Goal: Information Seeking & Learning: Check status

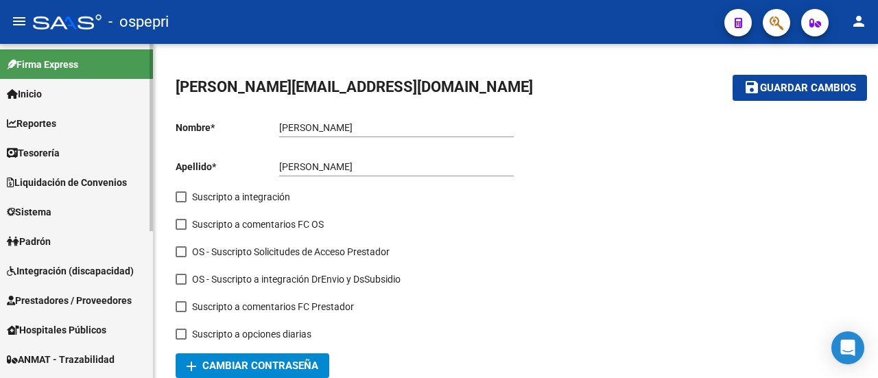
click at [32, 125] on span "Reportes" at bounding box center [31, 123] width 49 height 15
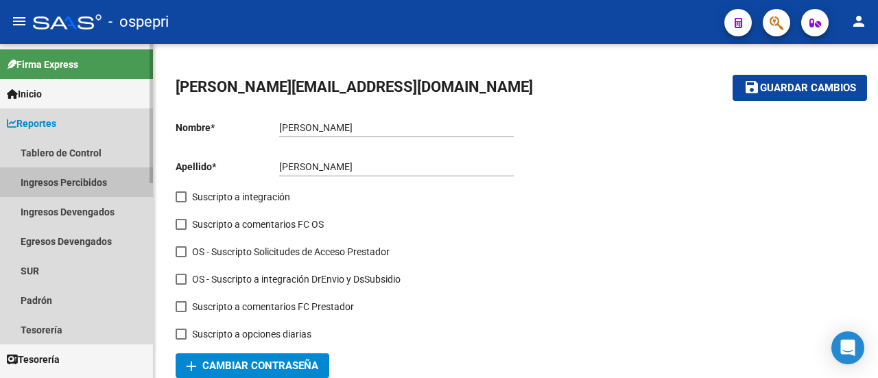
click at [86, 182] on link "Ingresos Percibidos" at bounding box center [76, 181] width 153 height 29
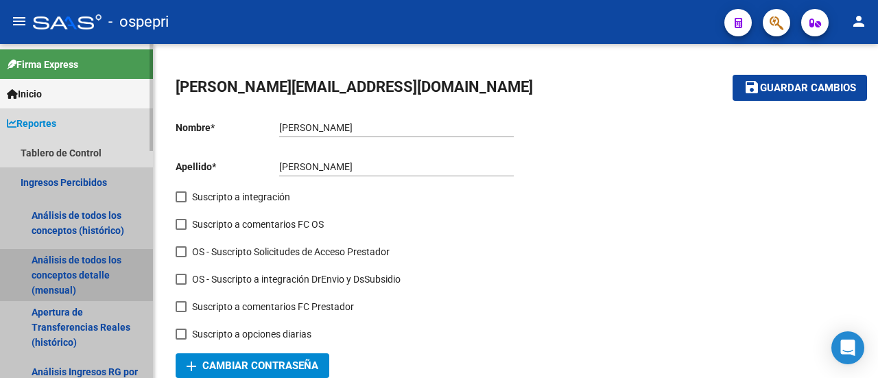
click at [73, 270] on link "Análisis de todos los conceptos detalle (mensual)" at bounding box center [76, 275] width 153 height 52
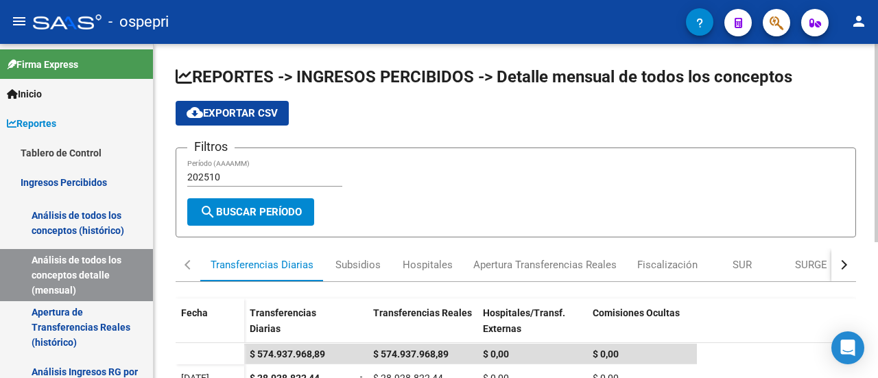
scroll to position [228, 0]
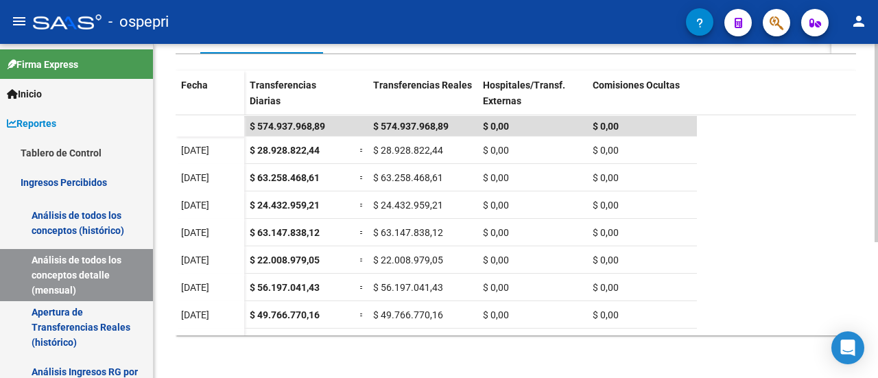
click at [877, 324] on div at bounding box center [875, 211] width 3 height 334
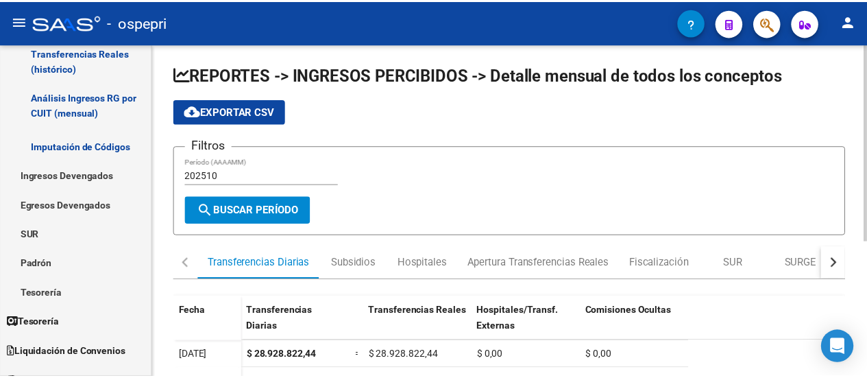
scroll to position [0, 0]
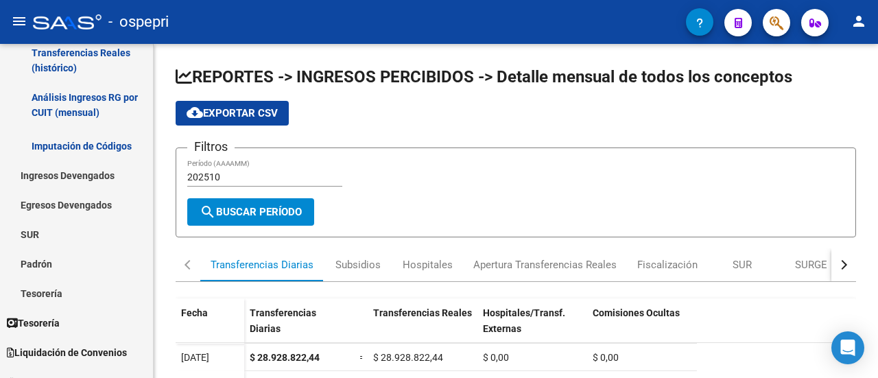
click at [863, 21] on mat-icon "person" at bounding box center [858, 21] width 16 height 16
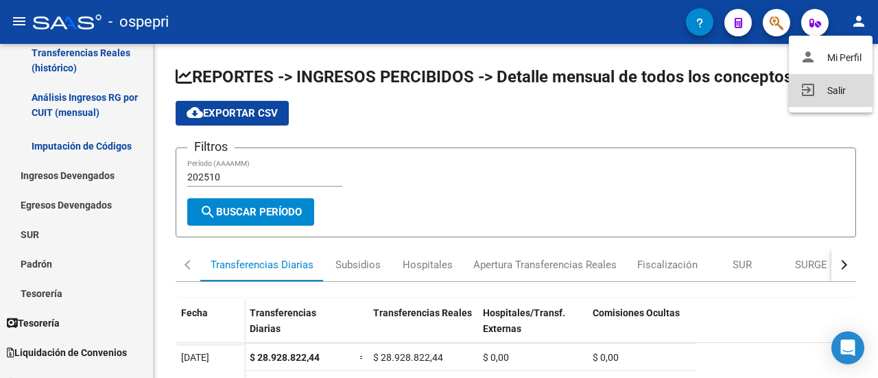
click at [845, 89] on button "exit_to_app Salir" at bounding box center [831, 90] width 84 height 33
